Goal: Information Seeking & Learning: Learn about a topic

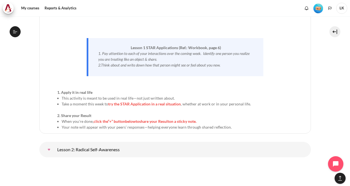
scroll to position [633, 0]
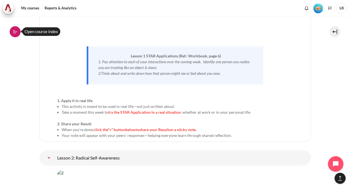
click at [15, 31] on icon at bounding box center [15, 31] width 5 height 5
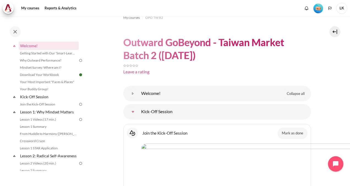
scroll to position [0, 0]
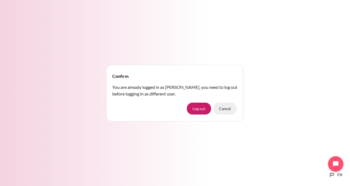
click at [227, 110] on button "Cancel" at bounding box center [224, 108] width 23 height 12
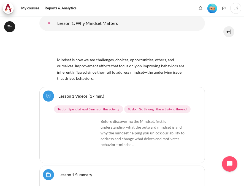
scroll to position [263, 0]
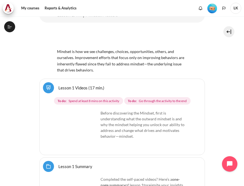
click at [90, 145] on img "Content" at bounding box center [77, 130] width 41 height 41
click at [14, 26] on button "Open course index" at bounding box center [9, 26] width 11 height 11
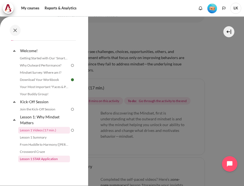
click at [48, 160] on link "Lesson 1 STAR Application" at bounding box center [44, 158] width 52 height 7
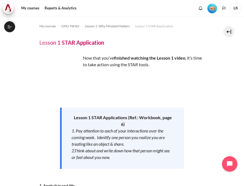
click at [211, 7] on img "Level #1" at bounding box center [212, 9] width 10 height 10
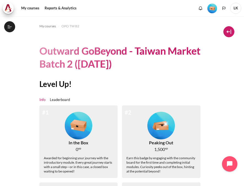
click at [231, 35] on button at bounding box center [228, 31] width 11 height 11
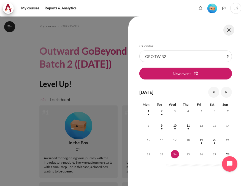
click at [224, 31] on button at bounding box center [228, 30] width 11 height 11
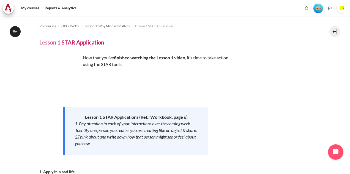
drag, startPoint x: 258, startPoint y: 3, endPoint x: 251, endPoint y: 120, distance: 117.5
click at [244, 120] on div "Now that you’ve finished watching the Lesson 1 video , it’s time to take action…" at bounding box center [175, 140] width 272 height 170
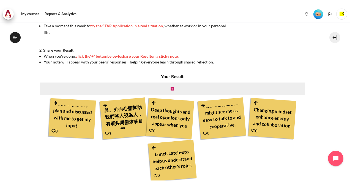
scroll to position [27, 0]
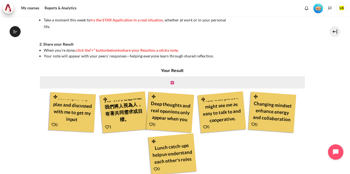
click at [171, 82] on icon "Content" at bounding box center [172, 83] width 3 height 4
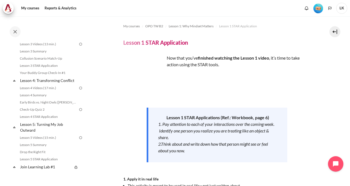
scroll to position [140, 0]
